Goal: Task Accomplishment & Management: Manage account settings

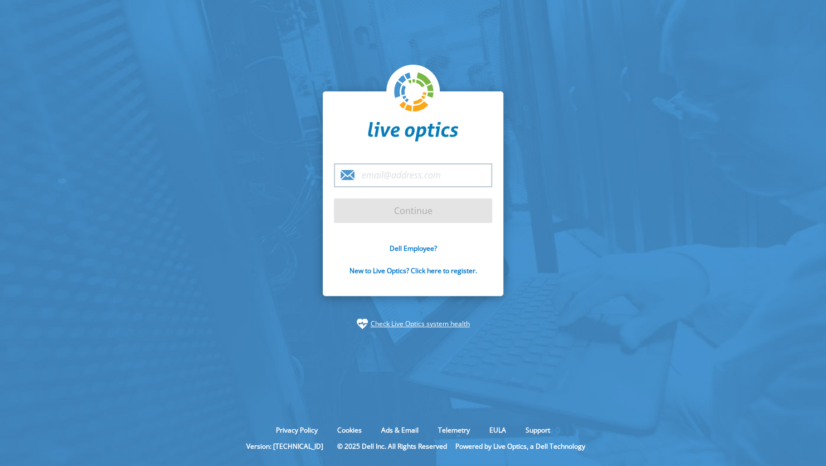
click at [416, 175] on input "email" at bounding box center [413, 175] width 158 height 24
type input "[PERSON_NAME][EMAIL_ADDRESS][PERSON_NAME][DOMAIN_NAME]"
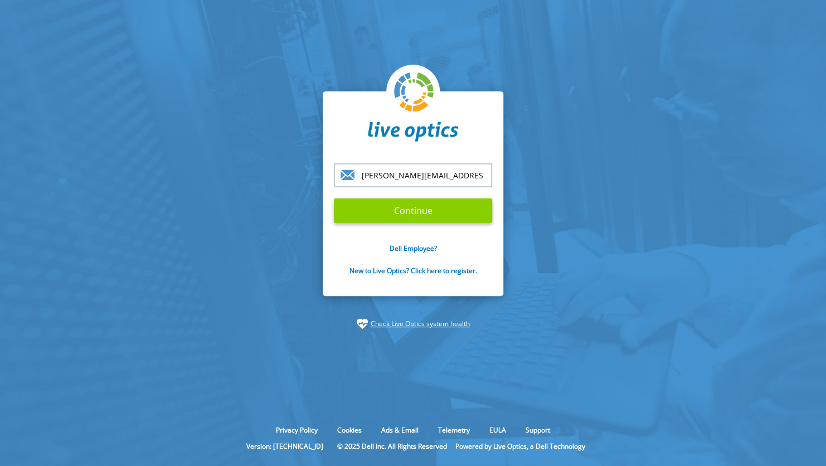
click at [419, 216] on input "Continue" at bounding box center [413, 211] width 158 height 25
click at [429, 211] on input "Continue" at bounding box center [413, 211] width 158 height 25
click at [410, 212] on input "Continue" at bounding box center [413, 211] width 158 height 25
click at [409, 210] on input "Continue" at bounding box center [413, 211] width 158 height 25
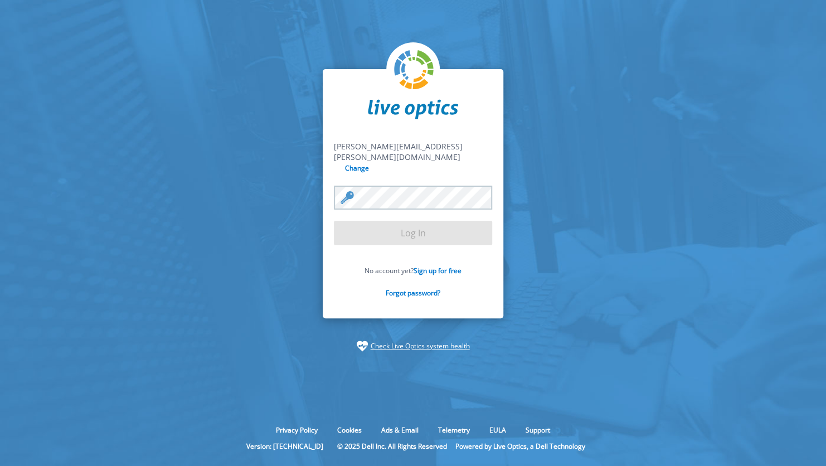
click at [409, 210] on form "[PERSON_NAME][EMAIL_ADDRESS][PERSON_NAME][DOMAIN_NAME] [PERSON_NAME][DOMAIN_NAM…" at bounding box center [413, 225] width 158 height 169
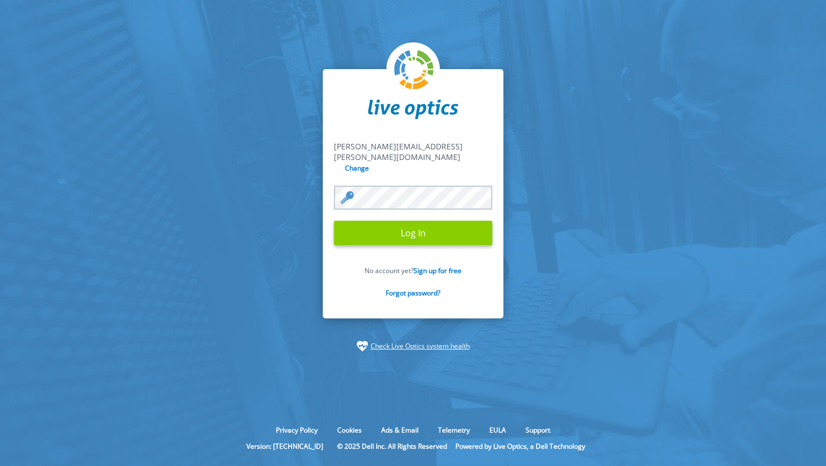
click at [412, 221] on input "Log In" at bounding box center [413, 233] width 158 height 25
click at [418, 230] on input "Log In" at bounding box center [413, 233] width 158 height 25
click at [398, 229] on input "Log In" at bounding box center [413, 233] width 158 height 25
click at [334, 221] on input "Log In" at bounding box center [413, 233] width 158 height 25
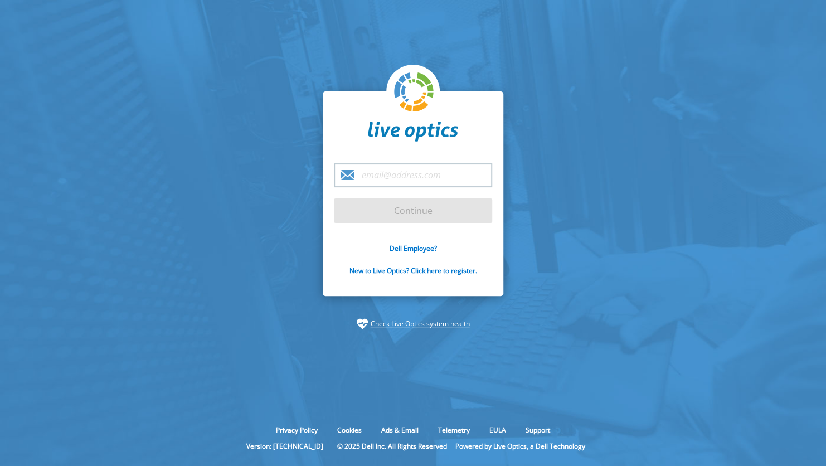
click at [387, 170] on input "email" at bounding box center [413, 175] width 158 height 24
type input "[PERSON_NAME][EMAIL_ADDRESS][PERSON_NAME][DOMAIN_NAME]"
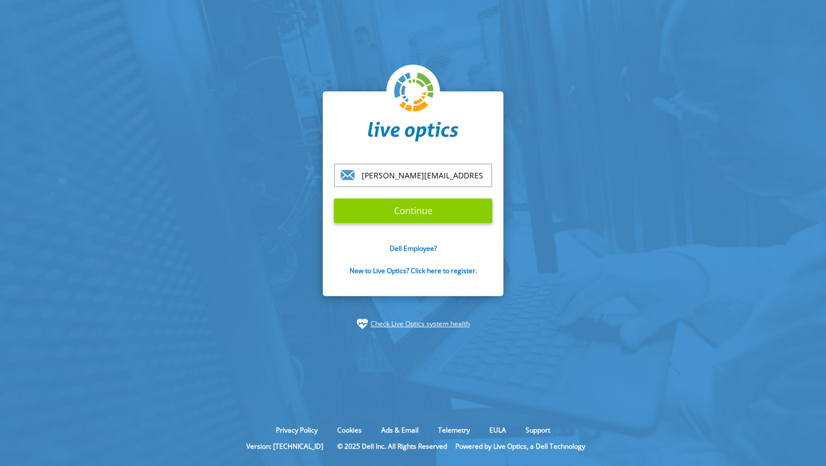
click at [395, 212] on input "Continue" at bounding box center [413, 211] width 158 height 25
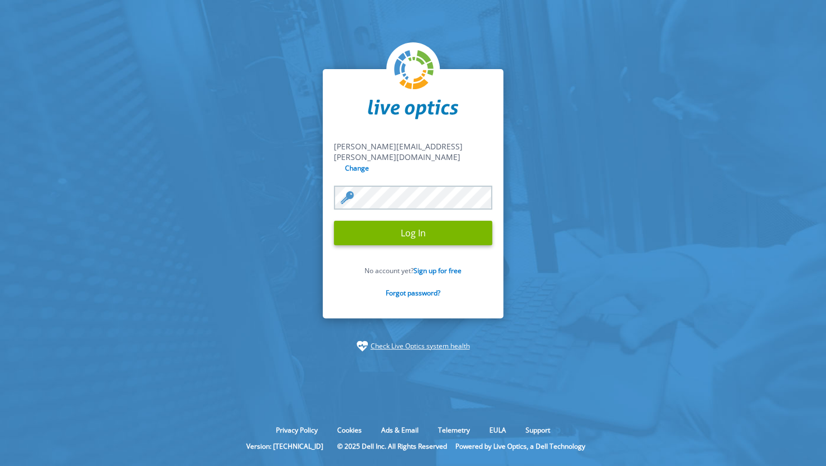
click at [682, 224] on section "luciano.medeiros@empower.com.br luciano.medeiros@empower.com.br Change Log In N…" at bounding box center [413, 210] width 826 height 421
click at [414, 233] on input "Log In" at bounding box center [413, 233] width 158 height 25
click at [334, 221] on input "Log In" at bounding box center [413, 233] width 158 height 25
click at [428, 229] on input "Log In" at bounding box center [413, 233] width 158 height 25
click at [334, 221] on input "Log In" at bounding box center [413, 233] width 158 height 25
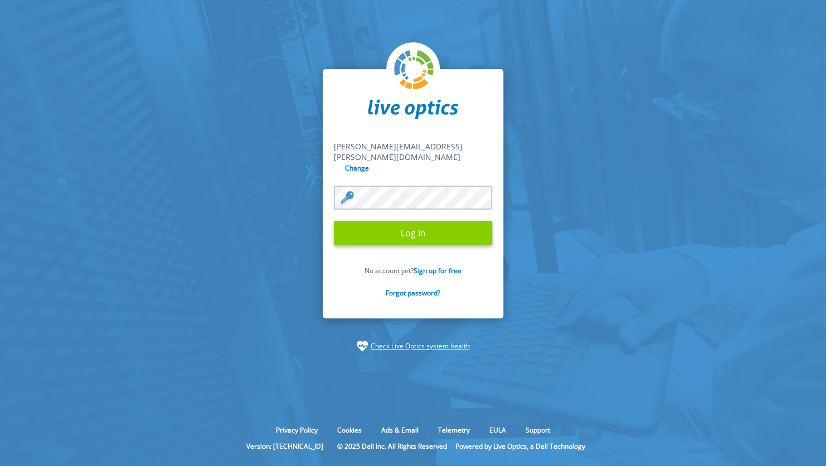
click at [419, 231] on input "Log In" at bounding box center [413, 233] width 158 height 25
click at [436, 234] on input "Log In" at bounding box center [413, 233] width 158 height 25
click at [437, 233] on input "Log In" at bounding box center [413, 233] width 158 height 25
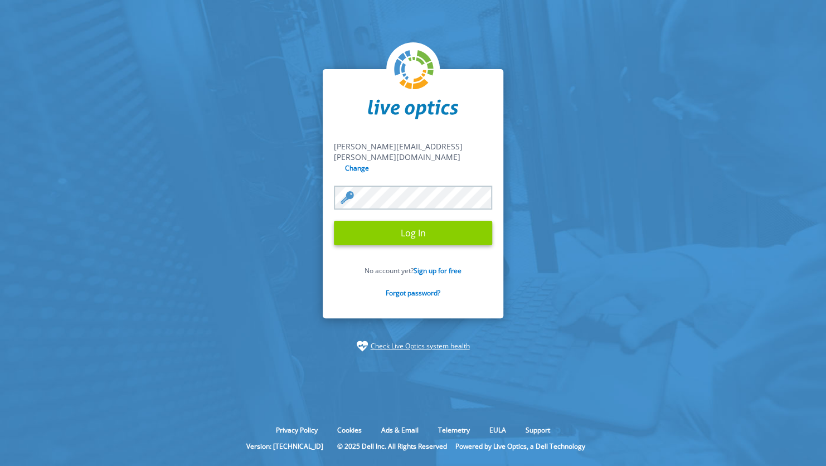
click at [449, 224] on input "Log In" at bounding box center [413, 233] width 158 height 25
click at [449, 224] on form "[PERSON_NAME][EMAIL_ADDRESS][PERSON_NAME][DOMAIN_NAME] [PERSON_NAME][DOMAIN_NAM…" at bounding box center [413, 225] width 158 height 169
